Goal: Task Accomplishment & Management: Use online tool/utility

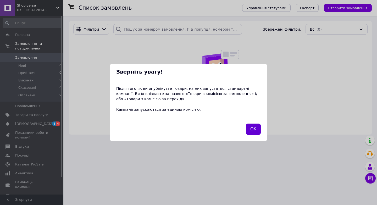
click at [258, 132] on button "OK" at bounding box center [253, 129] width 15 height 11
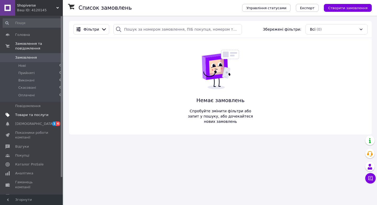
click at [38, 113] on span "Товари та послуги" at bounding box center [31, 115] width 33 height 5
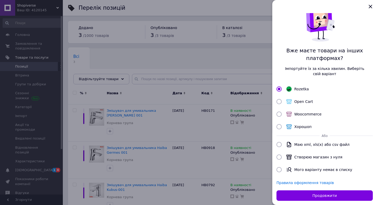
scroll to position [24, 0]
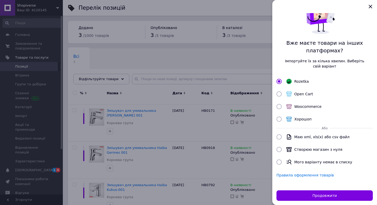
click at [279, 148] on input "Створюю магазин з нуля" at bounding box center [279, 149] width 5 height 5
radio input "true"
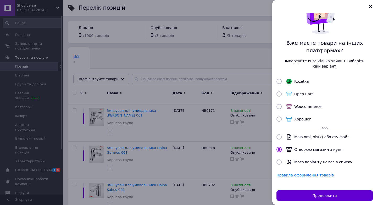
click at [312, 194] on button "Продовжити" at bounding box center [325, 195] width 96 height 10
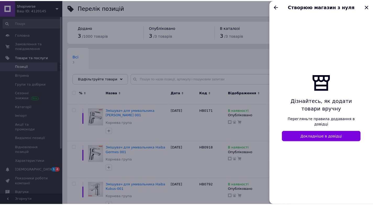
scroll to position [0, 0]
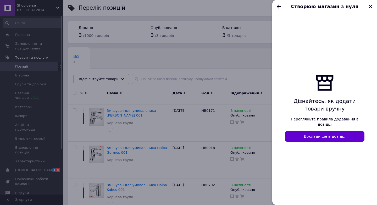
click at [328, 136] on link "Докладніше в довідці" at bounding box center [325, 136] width 80 height 10
click at [250, 97] on div at bounding box center [188, 102] width 377 height 205
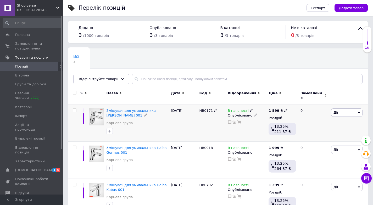
scroll to position [12, 0]
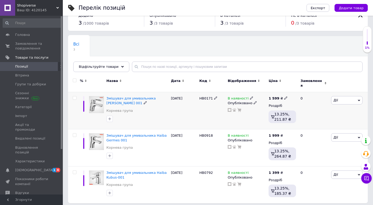
click at [342, 97] on span "Дії" at bounding box center [346, 100] width 31 height 8
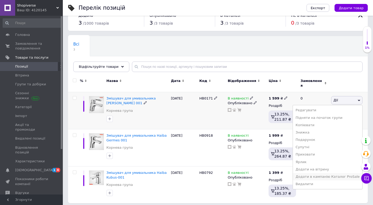
click at [325, 173] on li "Додати в кампанію Каталог ProSale" at bounding box center [327, 176] width 69 height 7
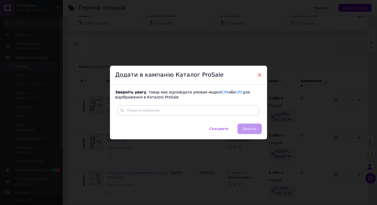
click at [258, 76] on span "×" at bounding box center [259, 74] width 5 height 9
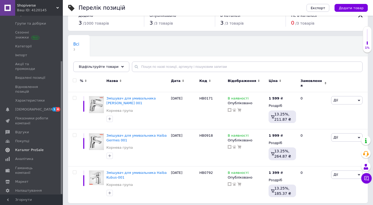
click at [46, 146] on link "Каталог ProSale" at bounding box center [32, 150] width 64 height 9
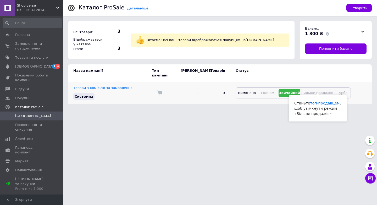
click at [307, 91] on span "Більше продажів" at bounding box center [317, 93] width 31 height 4
click at [309, 91] on span "Більше продажів" at bounding box center [317, 93] width 31 height 4
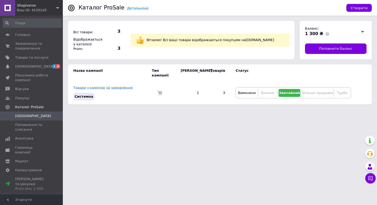
drag, startPoint x: 46, startPoint y: 0, endPoint x: 83, endPoint y: 120, distance: 125.3
click at [85, 109] on html "Shopiverse Ваш ID: 4120145 Кабінет покупця Перевірити стан системи Сторінка на …" at bounding box center [188, 54] width 377 height 109
click at [24, 34] on span "Головна" at bounding box center [22, 34] width 15 height 5
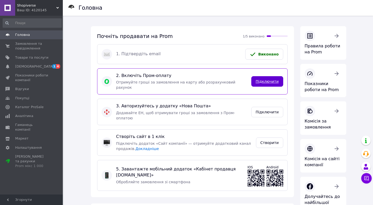
click at [269, 80] on link "Підключити" at bounding box center [267, 81] width 32 height 10
